Goal: Task Accomplishment & Management: Use online tool/utility

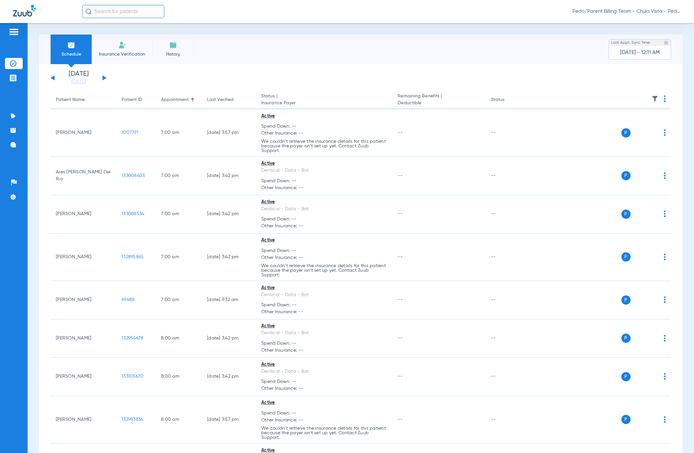
click at [660, 100] on th at bounding box center [600, 100] width 141 height 18
click at [664, 98] on img at bounding box center [665, 98] width 2 height 7
click at [618, 120] on button "Verify All" at bounding box center [633, 124] width 52 height 13
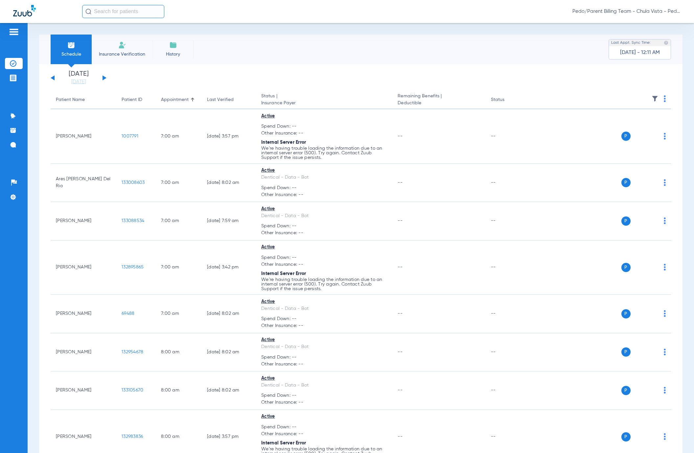
click at [664, 97] on img at bounding box center [665, 98] width 2 height 7
click at [629, 126] on span "Verify All" at bounding box center [632, 124] width 41 height 5
click at [664, 95] on img at bounding box center [665, 98] width 2 height 7
click at [632, 126] on span "Verify All" at bounding box center [632, 124] width 41 height 5
click at [660, 97] on th at bounding box center [600, 100] width 141 height 18
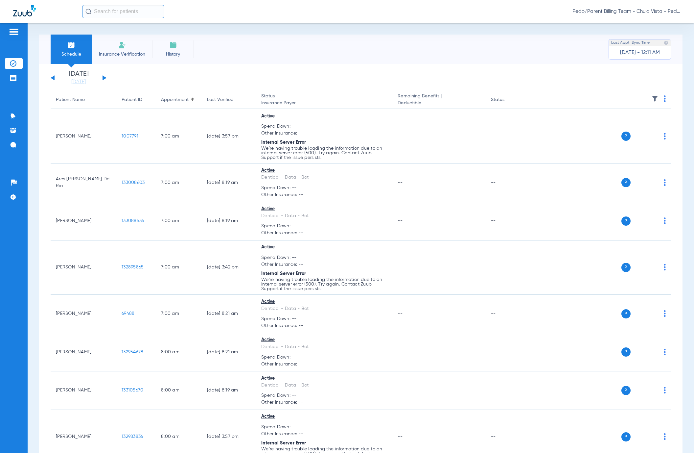
click at [664, 97] on img at bounding box center [665, 98] width 2 height 7
click at [626, 123] on span "Verify All" at bounding box center [632, 124] width 41 height 5
click at [659, 95] on th at bounding box center [600, 100] width 141 height 18
click at [664, 99] on img at bounding box center [665, 98] width 2 height 7
click at [611, 122] on button "Verify All" at bounding box center [633, 124] width 52 height 13
